Goal: Transaction & Acquisition: Purchase product/service

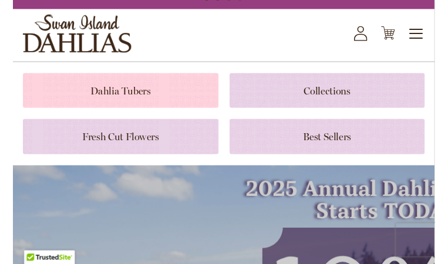
scroll to position [47, 0]
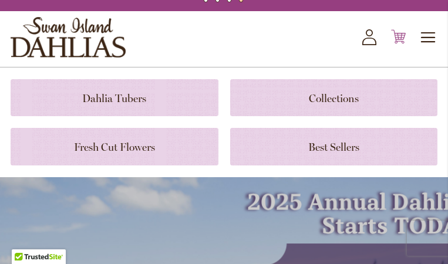
click at [396, 44] on icon "Cart .cls-1 { fill: #231f20; }" at bounding box center [398, 36] width 15 height 15
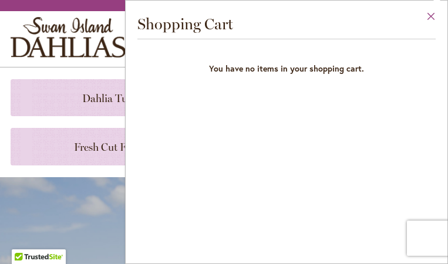
click at [429, 15] on button "Close" at bounding box center [431, 19] width 32 height 37
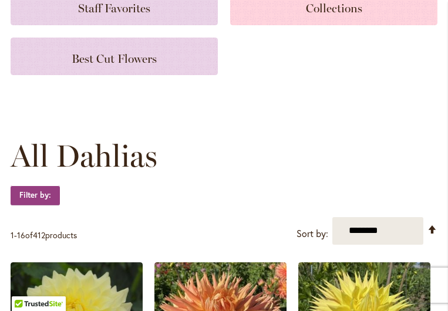
scroll to position [31, 0]
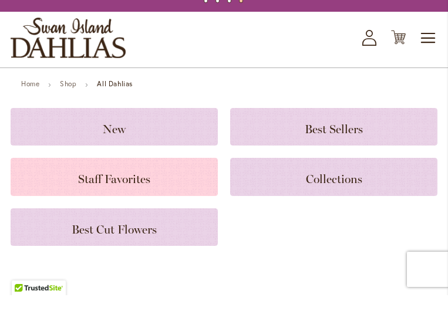
click at [180, 195] on div "Staff Favorites" at bounding box center [114, 193] width 207 height 38
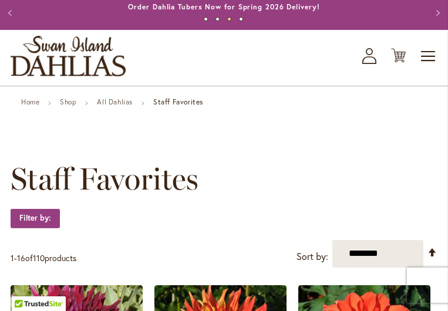
scroll to position [25, 0]
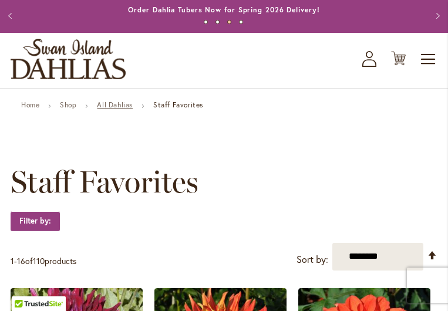
click at [126, 109] on link "All Dahlias" at bounding box center [115, 104] width 36 height 9
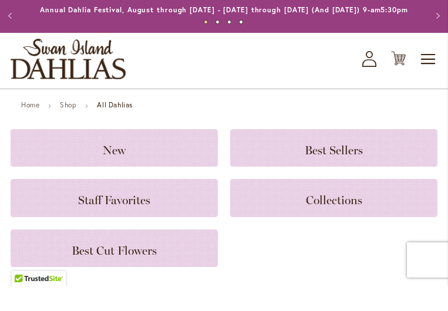
scroll to position [18, 0]
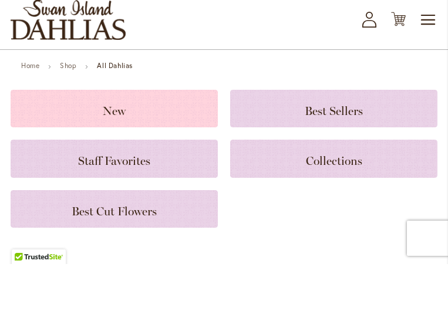
click at [126, 149] on h3 "New" at bounding box center [114, 155] width 179 height 13
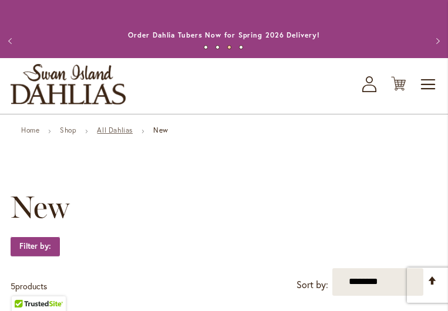
click at [116, 134] on link "All Dahlias" at bounding box center [115, 130] width 36 height 9
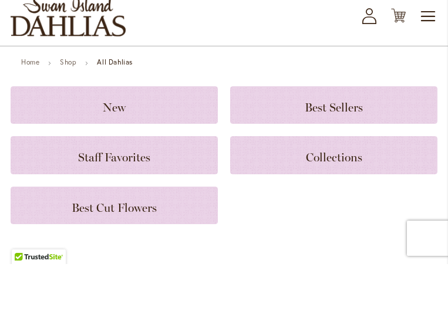
scroll to position [43, 0]
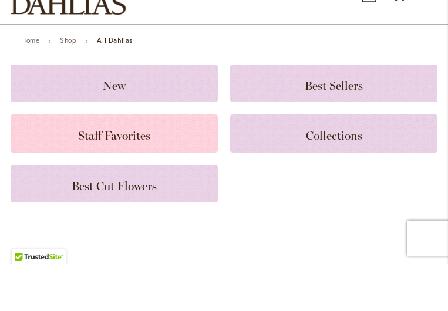
click at [116, 176] on span "Staff Favorites" at bounding box center [114, 183] width 72 height 14
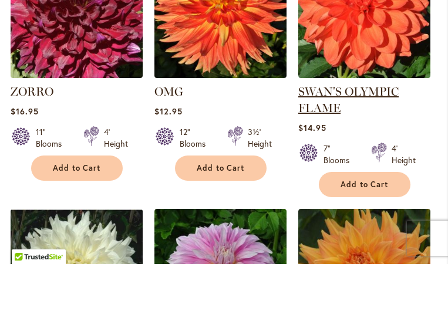
scroll to position [346, 0]
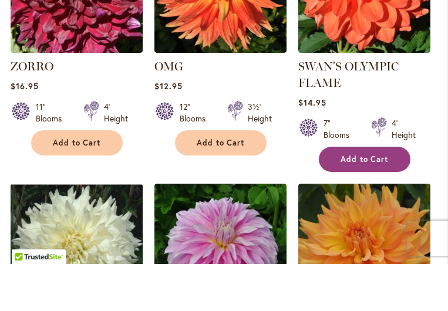
click at [374, 201] on span "Add to Cart" at bounding box center [364, 206] width 48 height 10
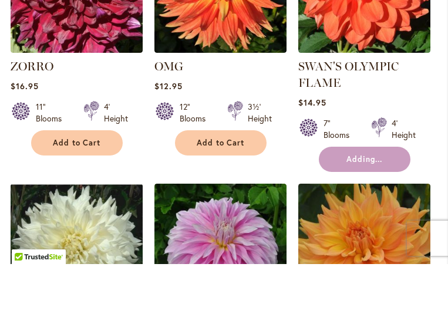
click at [374, 194] on form "Adding..." at bounding box center [365, 206] width 92 height 25
click at [374, 194] on form "Added" at bounding box center [365, 206] width 92 height 25
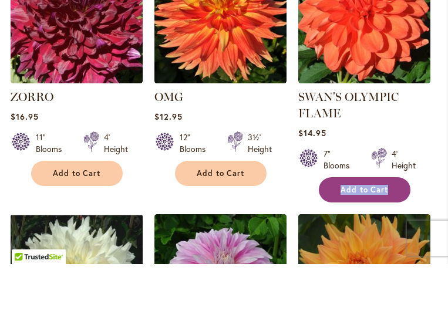
click at [374, 195] on div at bounding box center [379, 206] width 15 height 23
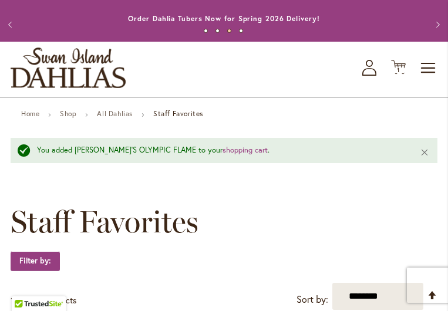
scroll to position [16, 0]
click at [428, 76] on span "Toggle Nav" at bounding box center [429, 67] width 18 height 23
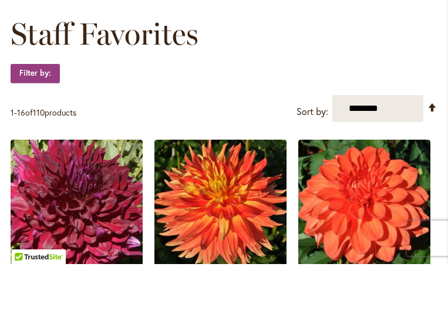
scroll to position [191, 0]
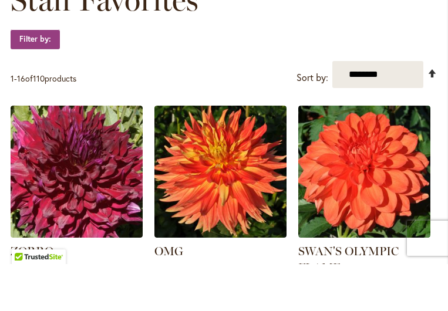
click at [433, 113] on link "Set Descending Direction" at bounding box center [432, 120] width 10 height 14
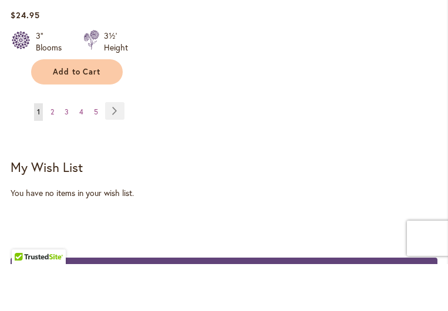
scroll to position [1683, 0]
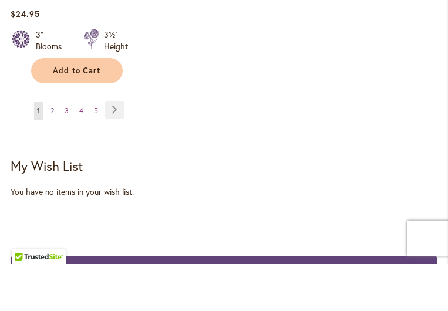
click at [54, 153] on span "2" at bounding box center [52, 157] width 4 height 9
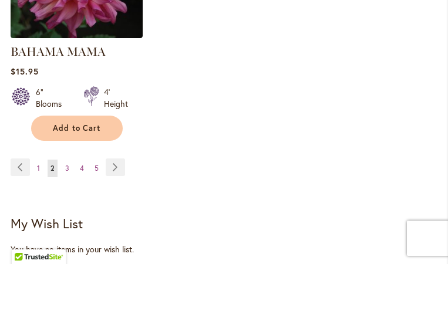
scroll to position [1672, 0]
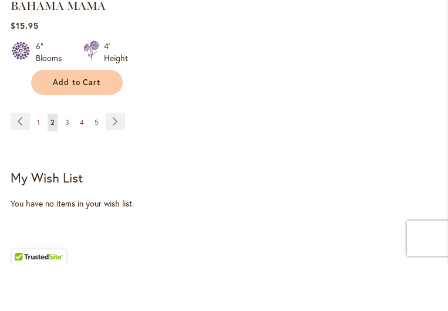
click at [67, 165] on span "3" at bounding box center [67, 169] width 4 height 9
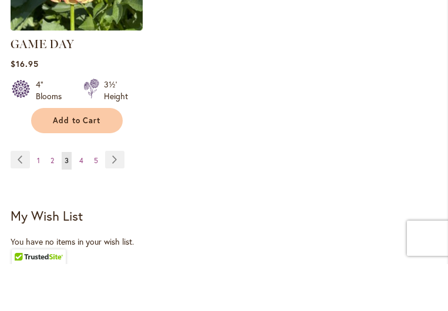
scroll to position [1638, 0]
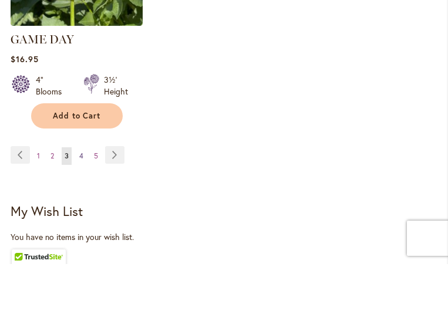
click at [82, 198] on span "4" at bounding box center [81, 202] width 4 height 9
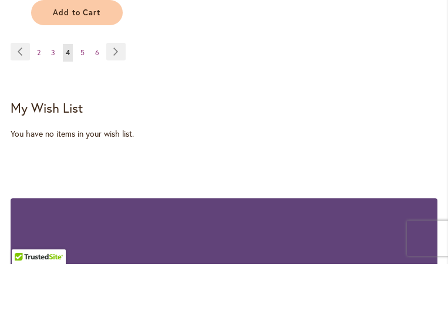
scroll to position [1726, 0]
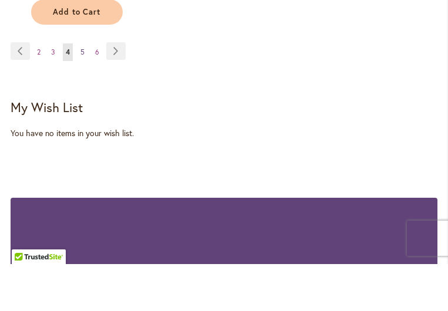
click at [84, 95] on span "5" at bounding box center [82, 99] width 4 height 9
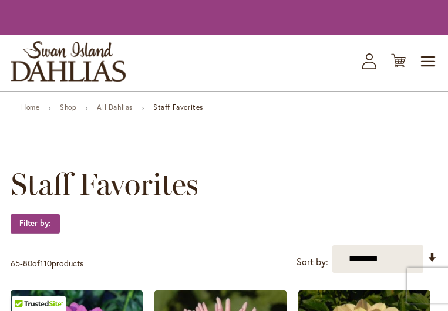
scroll to position [265, 0]
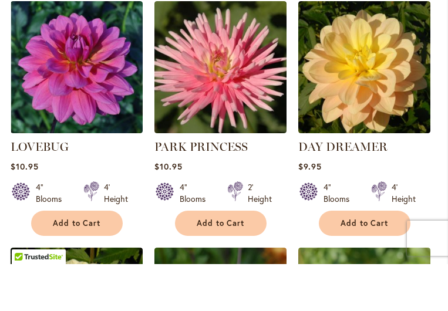
select select "****"
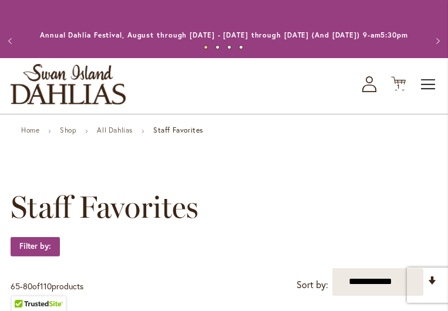
click at [430, 93] on span "Toggle Nav" at bounding box center [429, 84] width 18 height 23
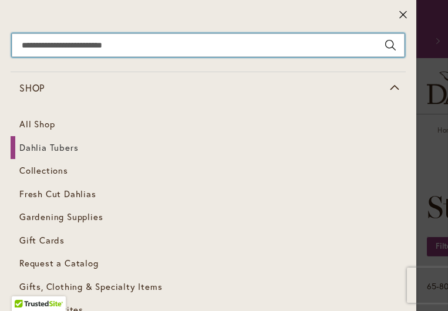
click at [130, 45] on input "Search" at bounding box center [208, 44] width 393 height 23
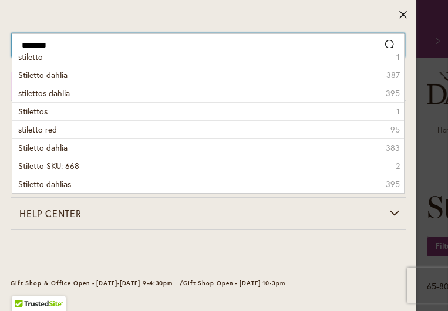
click at [130, 45] on input "********" at bounding box center [208, 44] width 393 height 23
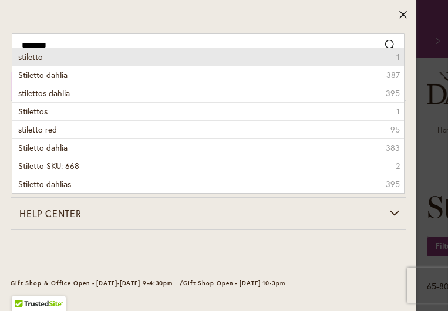
click at [396, 59] on span "1" at bounding box center [398, 57] width 4 height 12
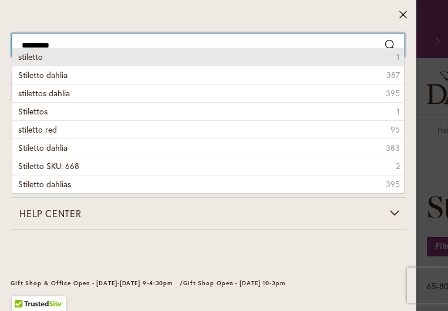
type input "********"
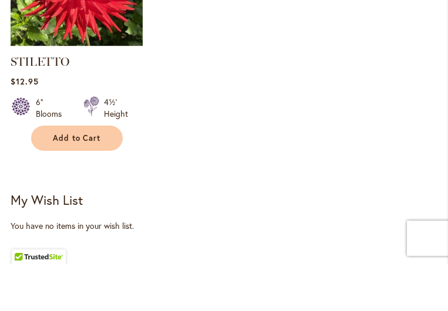
scroll to position [440, 0]
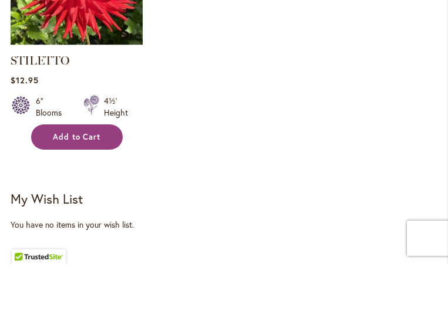
click at [77, 179] on span "Add to Cart" at bounding box center [77, 184] width 48 height 10
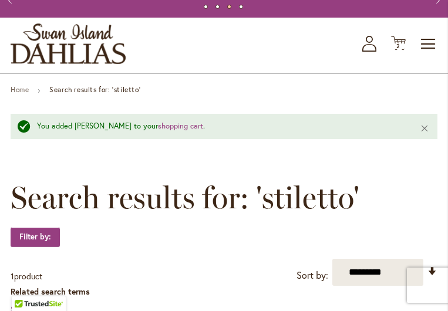
scroll to position [40, 0]
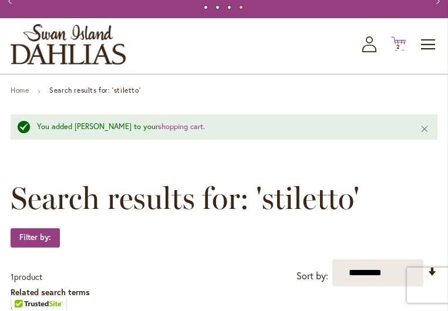
click at [401, 50] on span "2 2 items" at bounding box center [399, 47] width 12 height 6
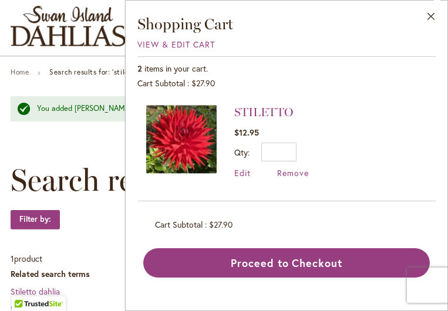
scroll to position [49, 0]
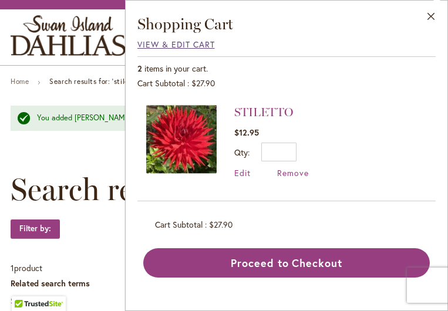
click at [171, 44] on span "View & Edit Cart" at bounding box center [175, 44] width 77 height 11
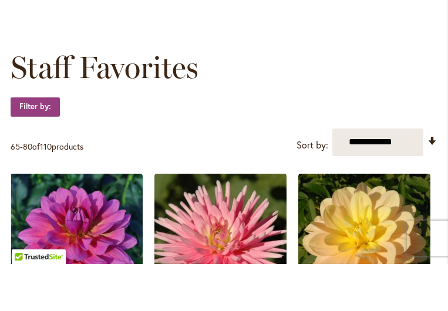
scroll to position [99, 0]
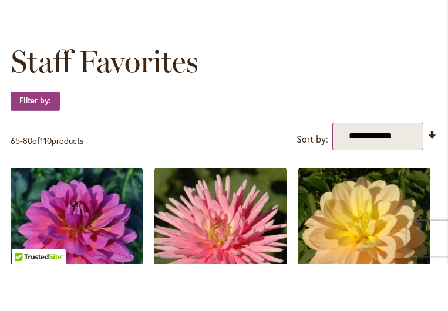
select select "********"
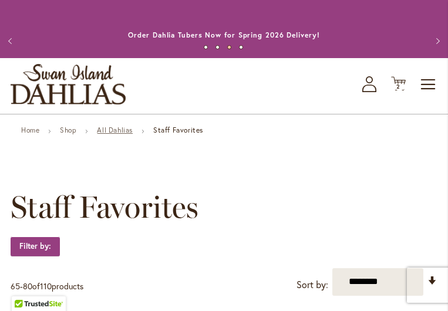
click at [114, 134] on link "All Dahlias" at bounding box center [115, 130] width 36 height 9
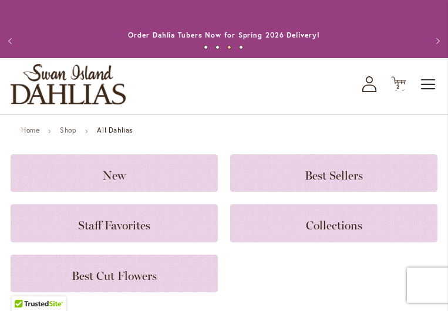
click at [424, 96] on span "Toggle Nav" at bounding box center [429, 84] width 18 height 23
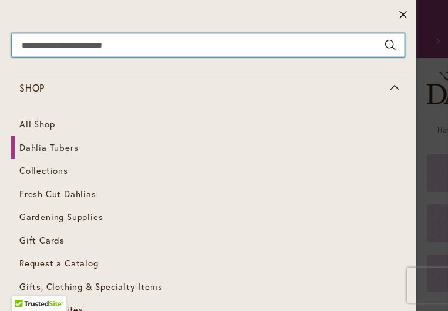
click at [170, 45] on input "Search" at bounding box center [208, 44] width 393 height 23
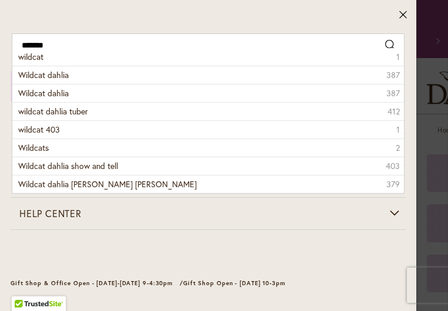
click at [390, 42] on button "Search" at bounding box center [390, 44] width 11 height 23
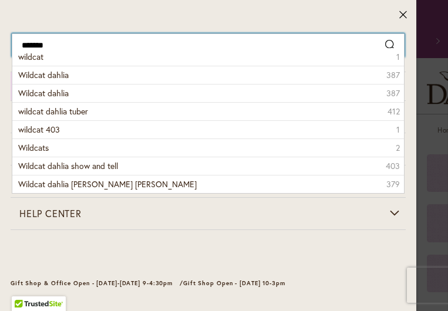
type input "*******"
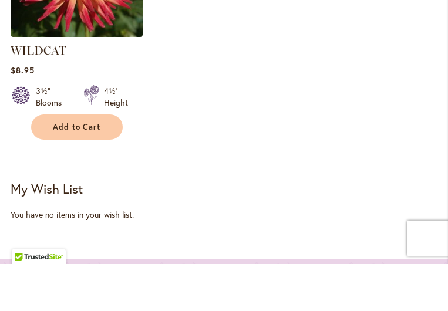
scroll to position [456, 0]
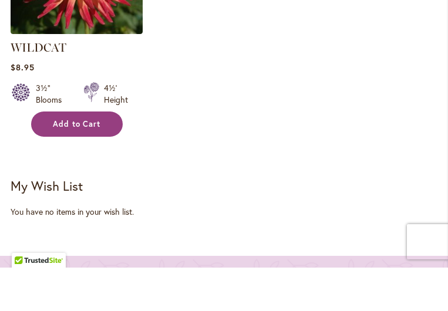
click at [65, 163] on span "Add to Cart" at bounding box center [77, 168] width 48 height 10
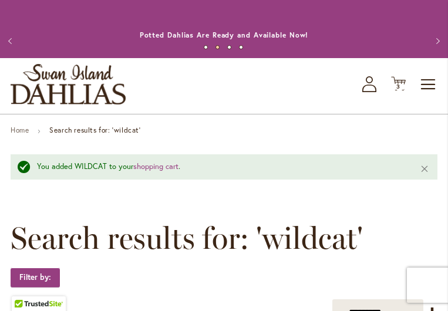
scroll to position [0, 0]
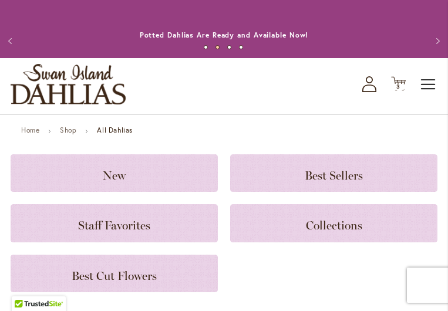
click at [430, 94] on span "Toggle Nav" at bounding box center [429, 84] width 18 height 23
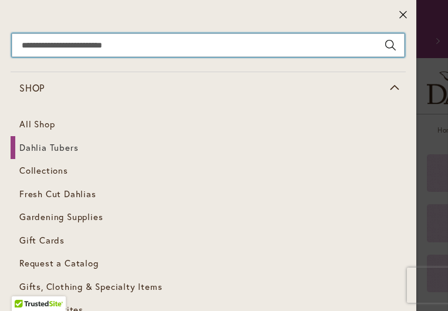
click at [178, 41] on input "Search" at bounding box center [208, 44] width 393 height 23
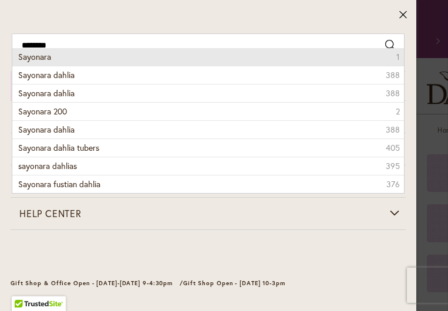
click at [389, 46] on button "Search" at bounding box center [390, 44] width 11 height 23
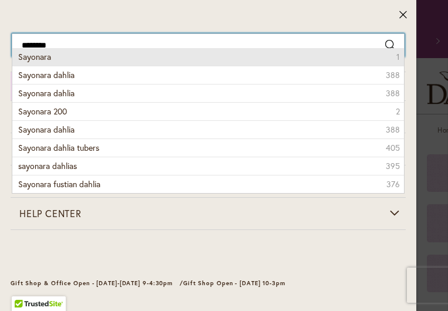
type input "********"
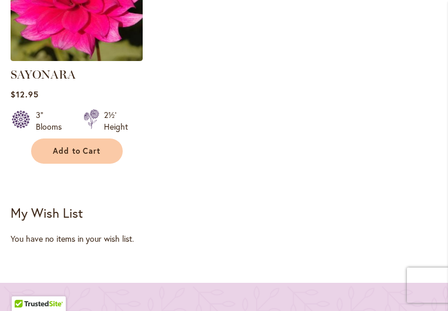
scroll to position [468, 0]
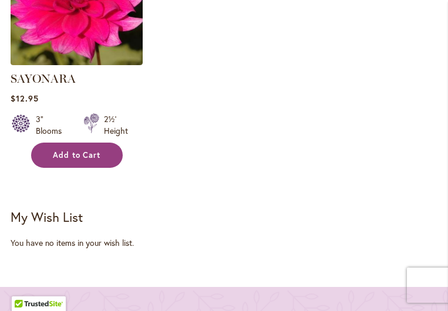
click at [70, 160] on span "Add to Cart" at bounding box center [77, 155] width 48 height 10
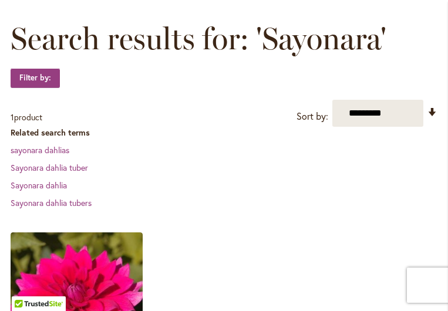
scroll to position [198, 0]
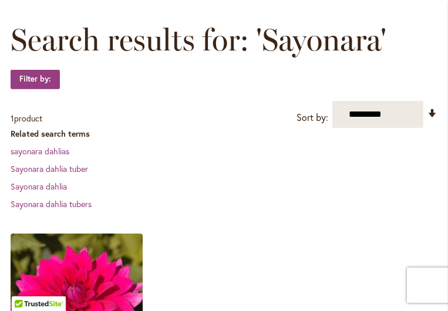
click at [411, 34] on h1 "Search results for: 'Sayonara'" at bounding box center [224, 39] width 427 height 35
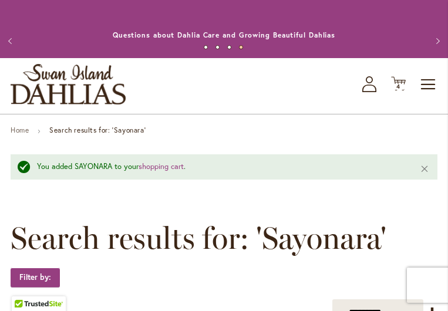
scroll to position [0, 0]
click at [425, 96] on span "Toggle Nav" at bounding box center [429, 84] width 18 height 23
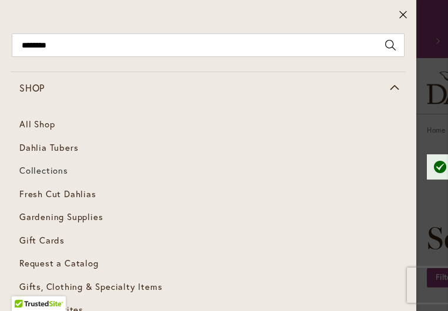
click at [50, 169] on span "Collections" at bounding box center [43, 170] width 49 height 12
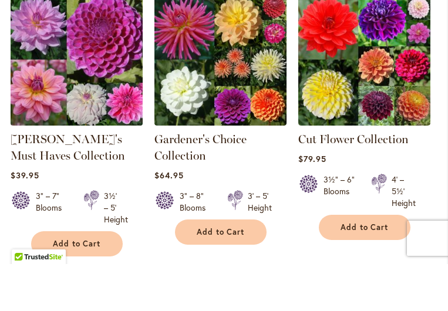
scroll to position [551, 0]
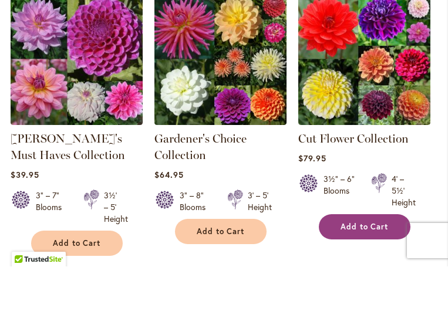
click at [363, 266] on span "Add to Cart" at bounding box center [364, 271] width 48 height 10
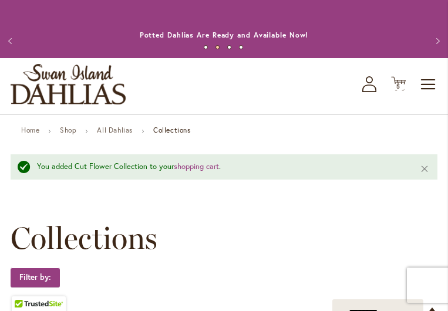
scroll to position [0, 0]
click at [396, 91] on icon "Cart .cls-1 { fill: #231f20; }" at bounding box center [398, 83] width 15 height 15
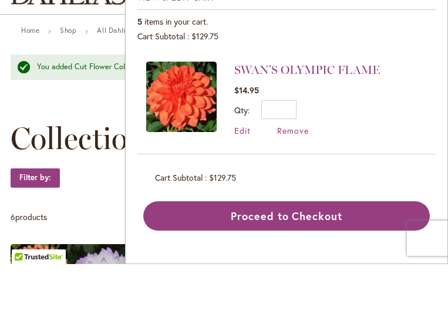
scroll to position [56, 0]
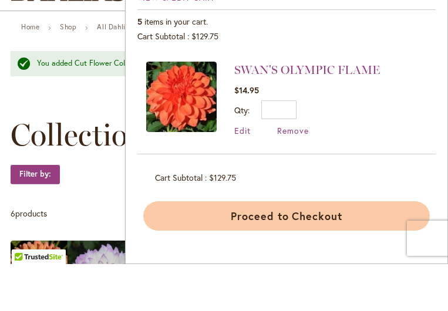
click at [270, 248] on button "Proceed to Checkout" at bounding box center [286, 262] width 286 height 29
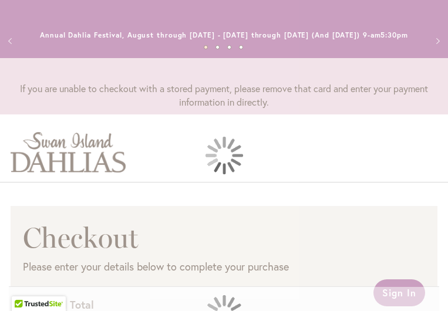
select select "**"
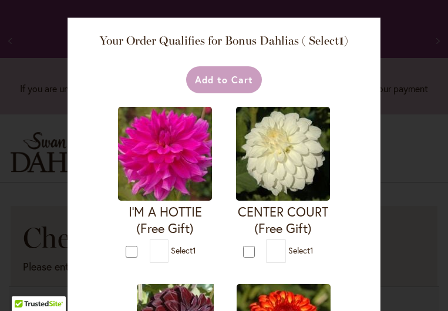
click at [419, 150] on div "Your Order Qualifies for Bonus Dahlias ( Select 1 ) Add to Cart I'M A HOTTIE (F…" at bounding box center [224, 155] width 448 height 311
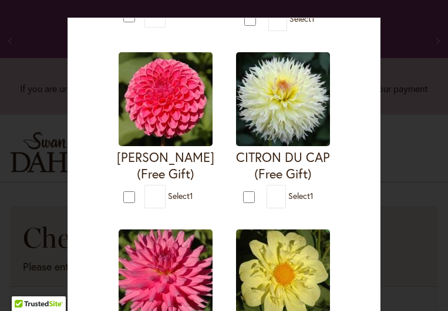
click at [313, 144] on div "CITRON DU CAP (Free Gift) * 1" at bounding box center [283, 130] width 112 height 171
type input "*"
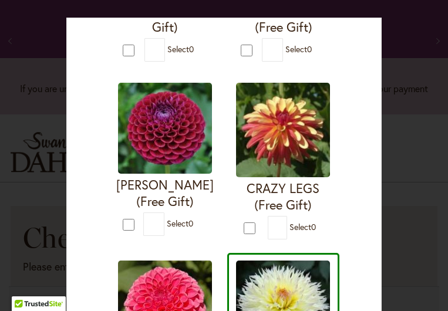
scroll to position [555, 0]
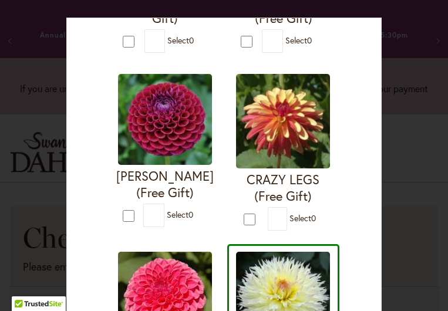
scroll to position [566, 0]
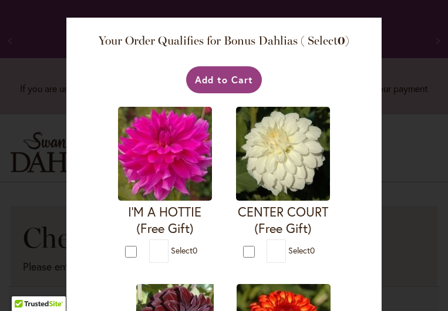
scroll to position [0, 0]
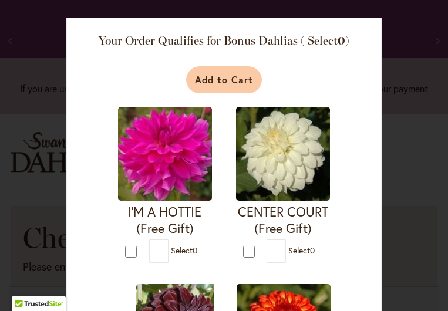
click at [221, 90] on button "Add to Cart" at bounding box center [224, 79] width 76 height 27
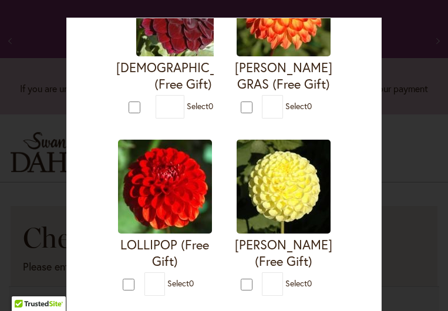
scroll to position [333, 0]
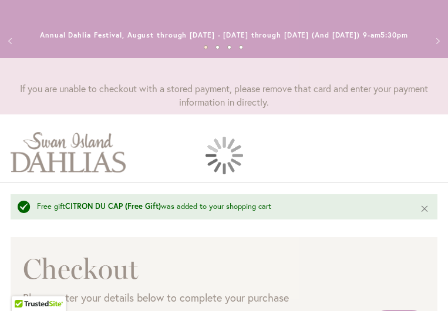
select select "**"
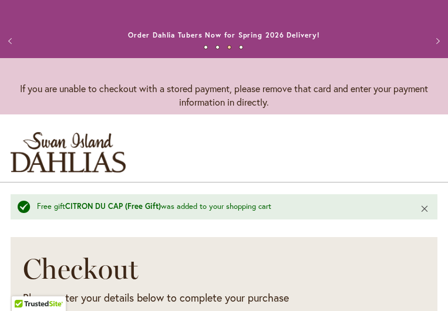
click at [425, 217] on button "Close" at bounding box center [424, 208] width 25 height 28
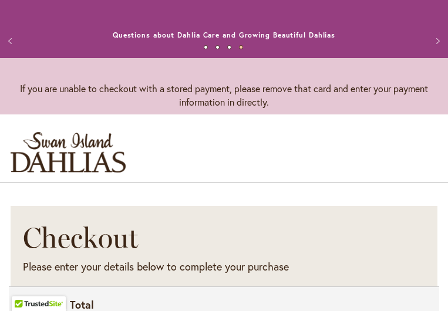
drag, startPoint x: 205, startPoint y: 15, endPoint x: 156, endPoint y: -5, distance: 53.5
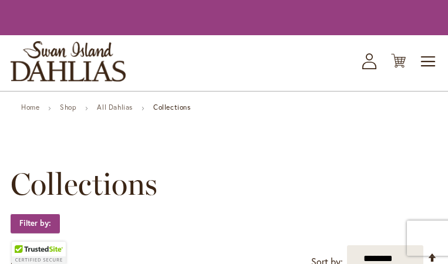
scroll to position [103, 0]
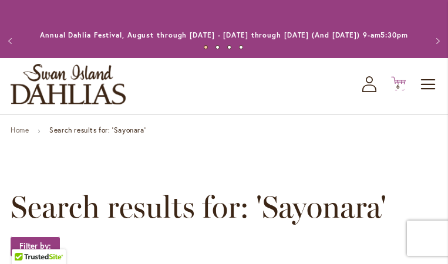
click at [399, 90] on span "6" at bounding box center [398, 87] width 4 height 8
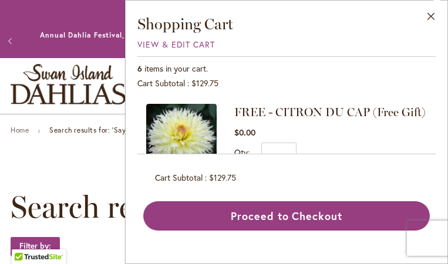
click at [399, 96] on div "FREE - CITRON DU CAP (Free Gift) $0.00 Qty * Update Remove" at bounding box center [286, 124] width 298 height 59
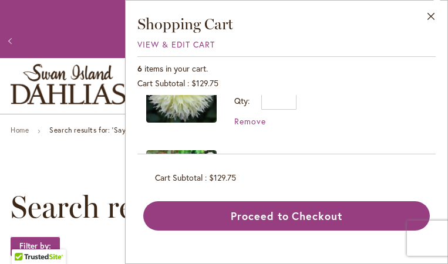
scroll to position [70, 0]
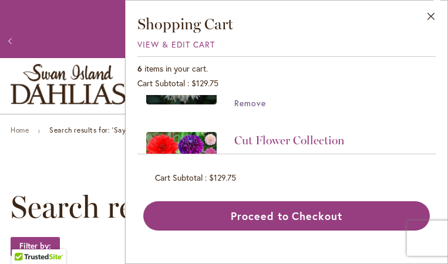
click at [254, 102] on span "Remove" at bounding box center [250, 102] width 32 height 11
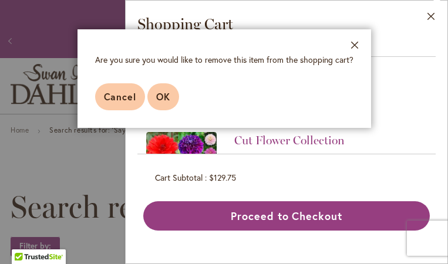
click at [163, 93] on span "OK" at bounding box center [163, 96] width 14 height 12
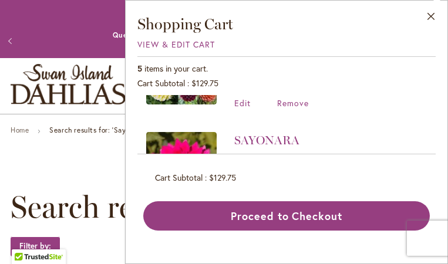
scroll to position [45, 0]
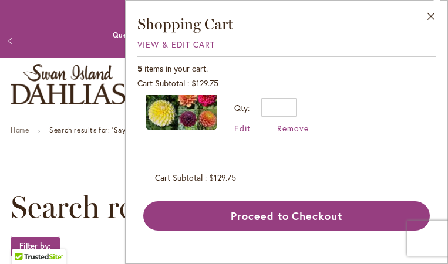
click at [163, 93] on div "5 items in your cart. Cart Subtotal $129.75 Recently added item(s) Cut Flower C…" at bounding box center [286, 143] width 298 height 174
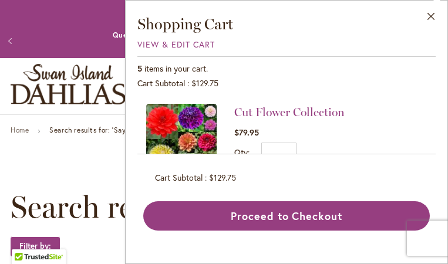
scroll to position [0, 0]
click at [176, 45] on span "View & Edit Cart" at bounding box center [175, 44] width 77 height 11
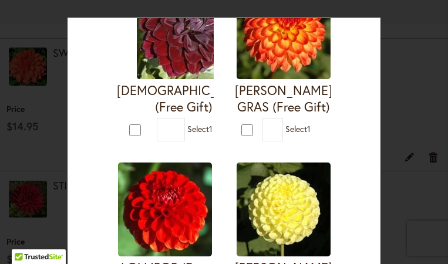
scroll to position [299, 0]
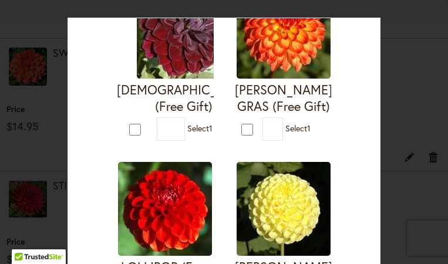
type input "*"
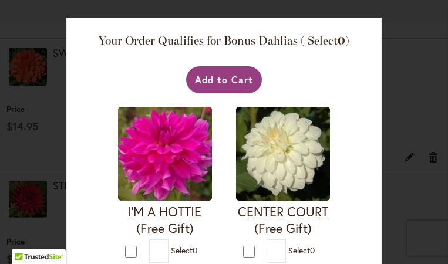
scroll to position [0, 0]
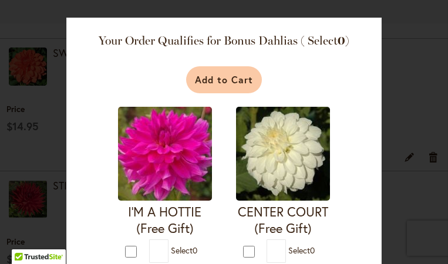
click at [226, 74] on button "Add to Cart" at bounding box center [224, 79] width 76 height 27
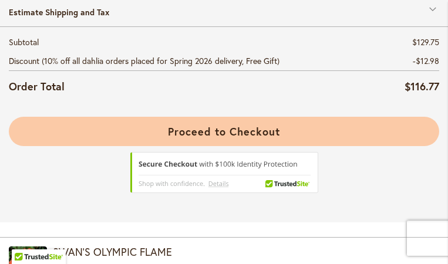
scroll to position [207, 0]
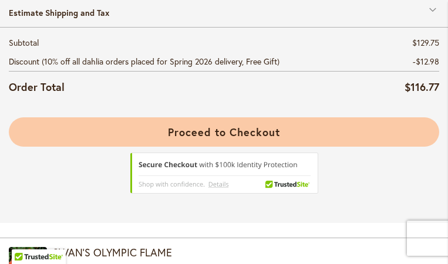
click at [215, 136] on span "Proceed to Checkout" at bounding box center [224, 132] width 112 height 14
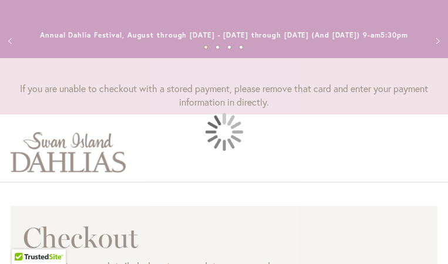
select select "**"
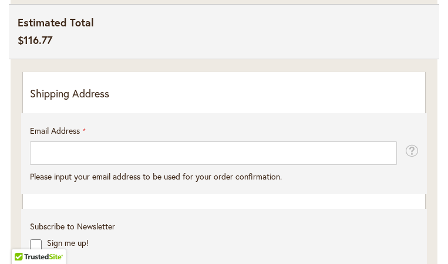
scroll to position [283, 0]
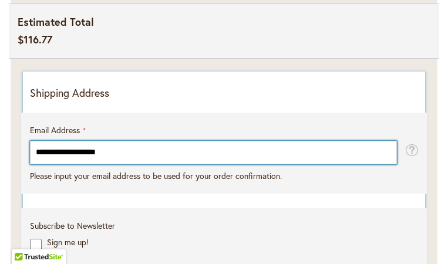
type input "**********"
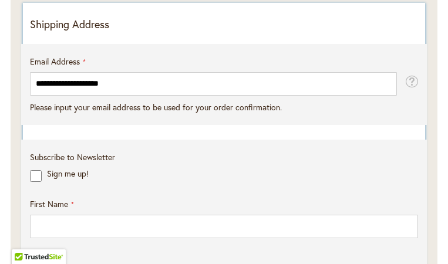
scroll to position [353, 0]
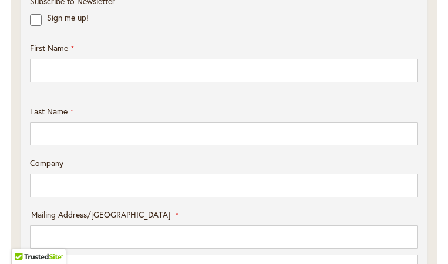
scroll to position [511, 0]
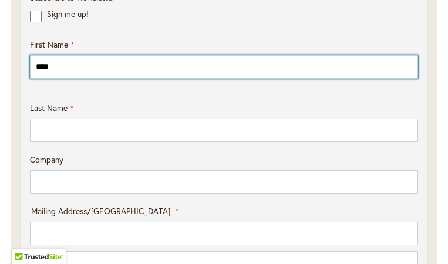
type input "****"
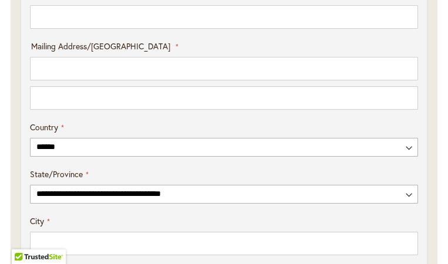
scroll to position [677, 0]
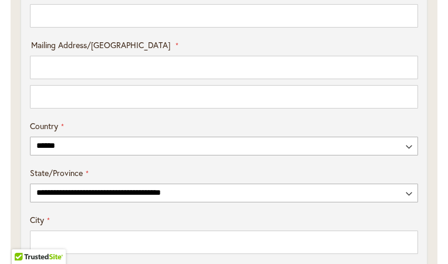
type input "***"
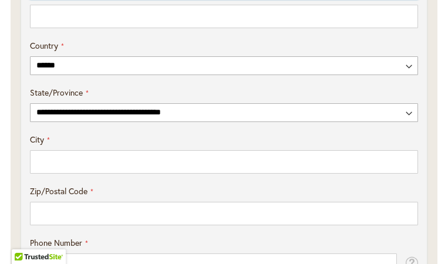
scroll to position [757, 0]
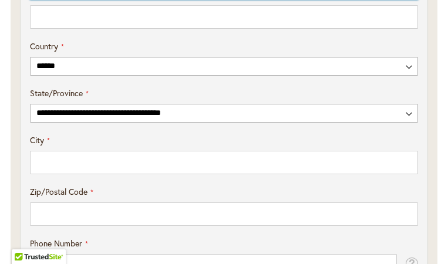
type input "**********"
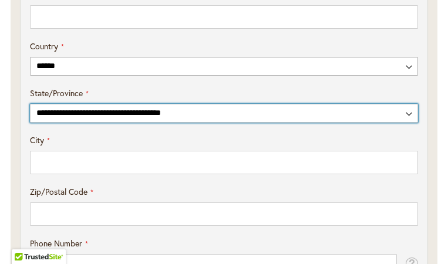
select select "**"
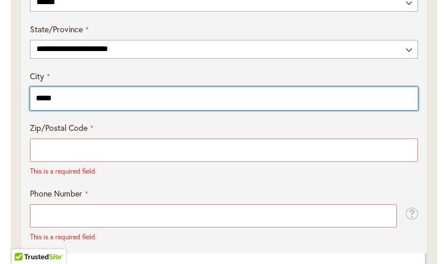
scroll to position [824, 0]
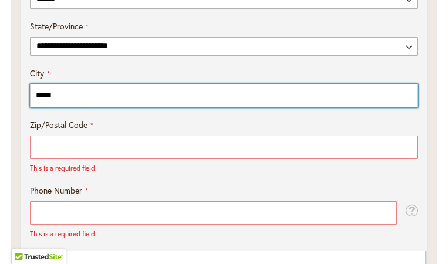
type input "*****"
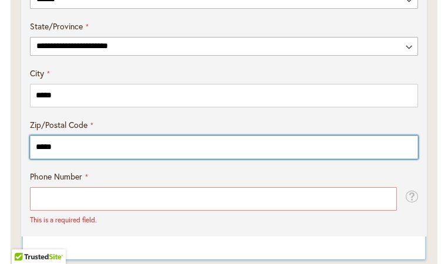
type input "*****"
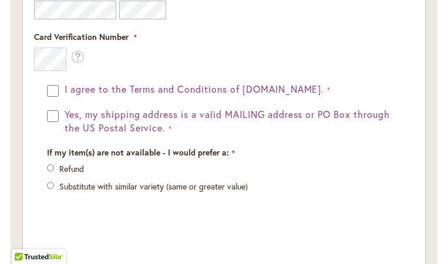
scroll to position [1734, 0]
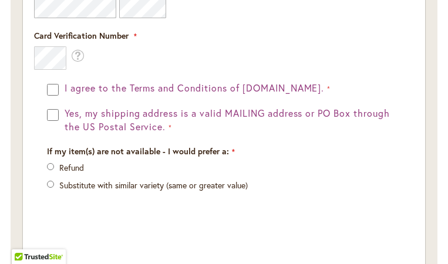
type input "**********"
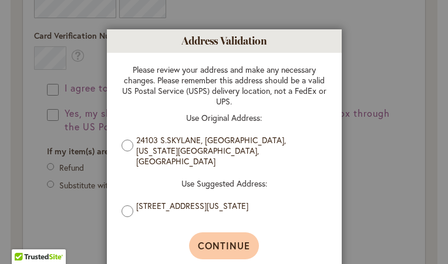
click at [214, 239] on span "Continue" at bounding box center [224, 245] width 52 height 12
type input "**********"
type input "*****"
type input "**********"
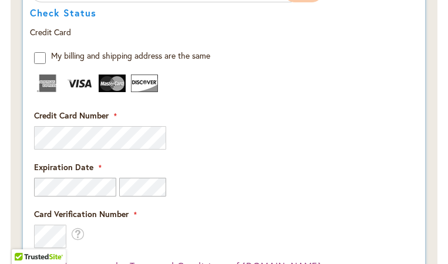
scroll to position [1547, 0]
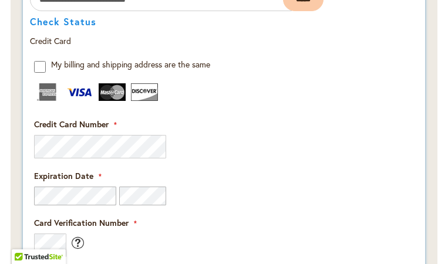
click at [77, 251] on span "What is this?" at bounding box center [77, 243] width 13 height 18
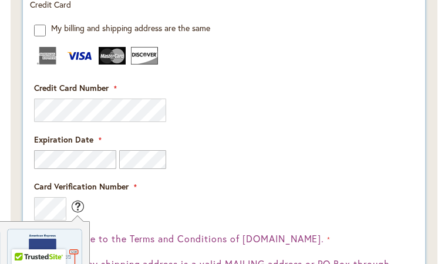
click at [242, 221] on div "Card Verification Number What is this?" at bounding box center [224, 201] width 380 height 40
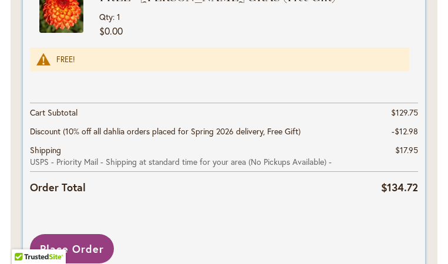
scroll to position [2277, 0]
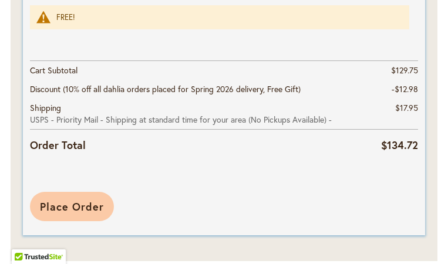
click at [68, 209] on span "Place Order" at bounding box center [72, 207] width 64 height 14
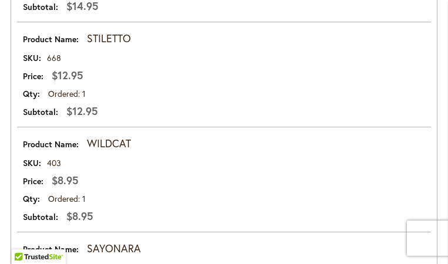
scroll to position [758, 0]
